Goal: Transaction & Acquisition: Obtain resource

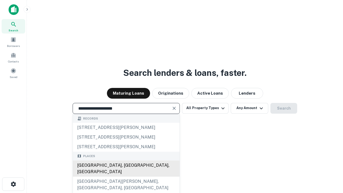
click at [126, 177] on div "[GEOGRAPHIC_DATA], [GEOGRAPHIC_DATA], [GEOGRAPHIC_DATA]" at bounding box center [126, 169] width 107 height 16
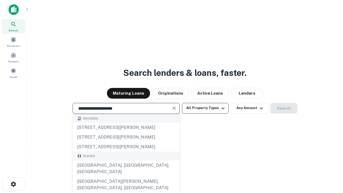
type input "**********"
click at [206, 108] on button "All Property Types" at bounding box center [205, 108] width 47 height 11
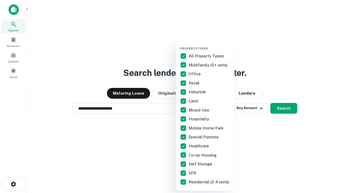
click at [210, 45] on button "button" at bounding box center [209, 45] width 59 height 0
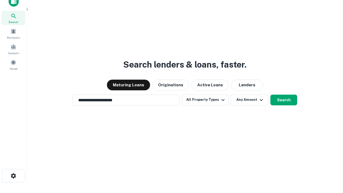
scroll to position [3, 65]
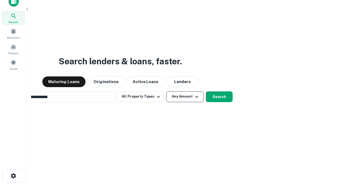
click at [166, 91] on button "Any Amount" at bounding box center [185, 96] width 38 height 11
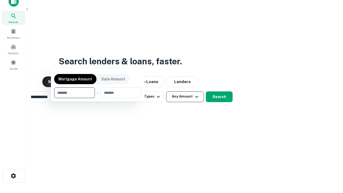
scroll to position [9, 0]
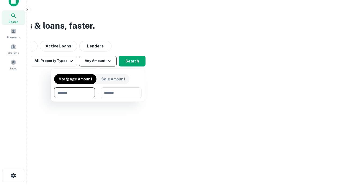
type input "*******"
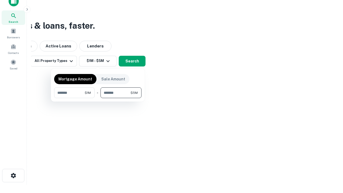
type input "*******"
click at [98, 98] on button "button" at bounding box center [97, 98] width 87 height 0
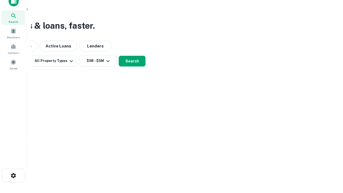
scroll to position [8, 0]
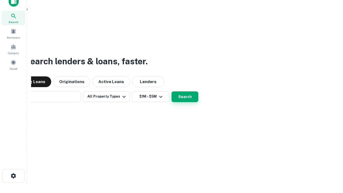
click at [172, 91] on button "Search" at bounding box center [185, 96] width 27 height 11
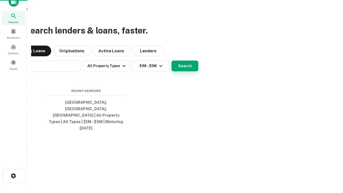
scroll to position [9, 0]
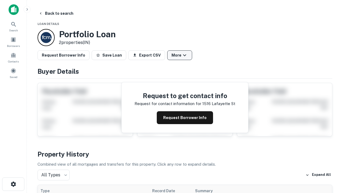
click at [180, 55] on button "More" at bounding box center [179, 55] width 25 height 10
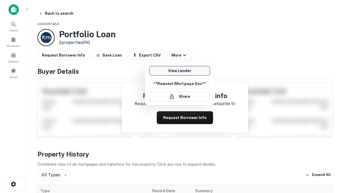
click at [180, 71] on link "View Lender" at bounding box center [179, 71] width 61 height 10
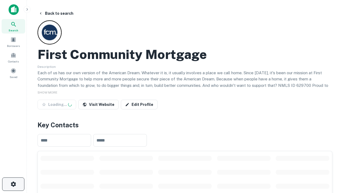
click at [13, 184] on icon "button" at bounding box center [13, 184] width 6 height 6
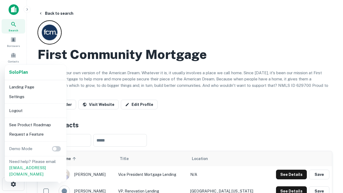
click at [35, 111] on li "Logout" at bounding box center [35, 111] width 57 height 10
